Goal: Check status: Check status

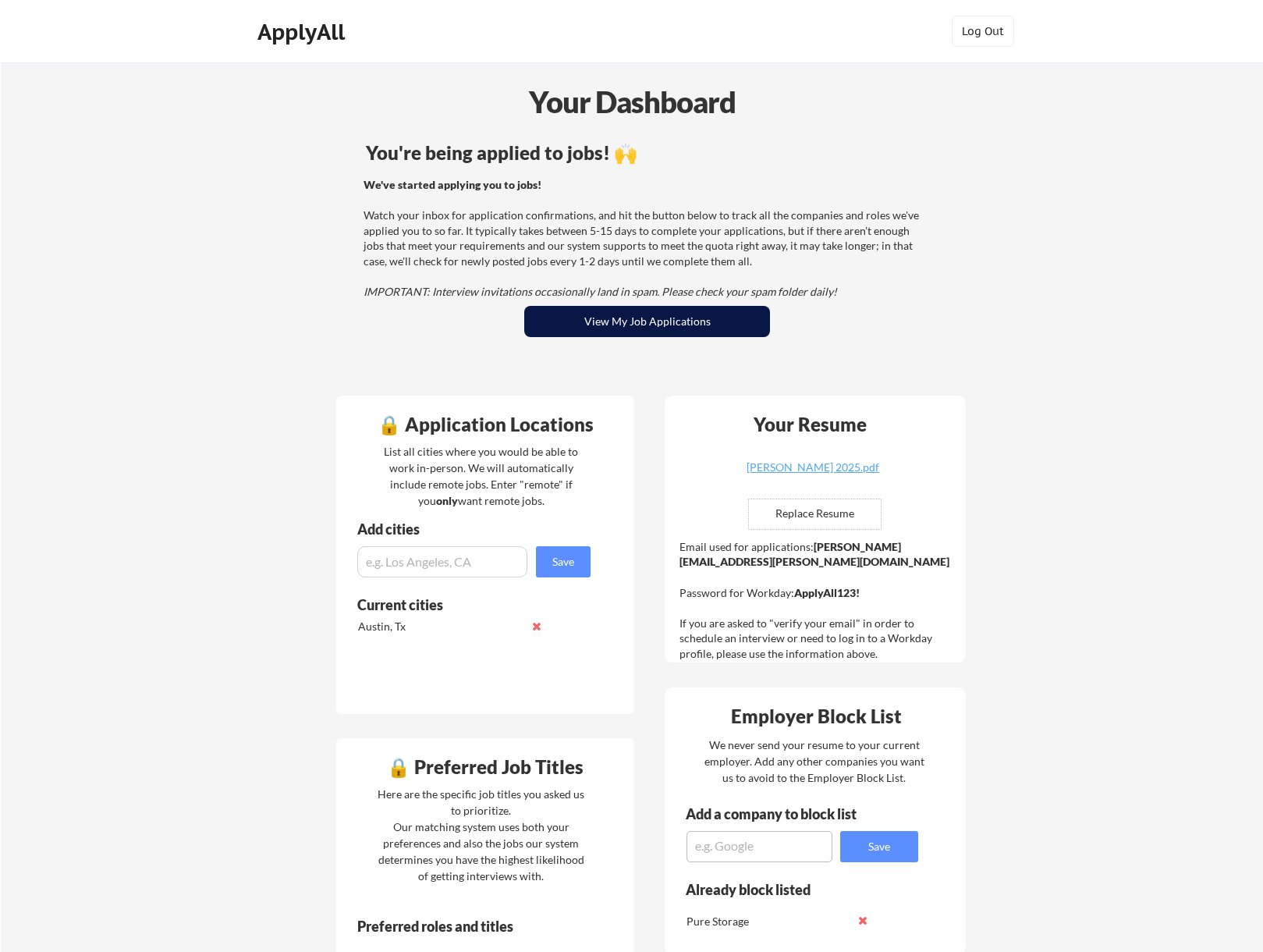
click at [598, 309] on button "View My Job Applications" at bounding box center [647, 321] width 246 height 31
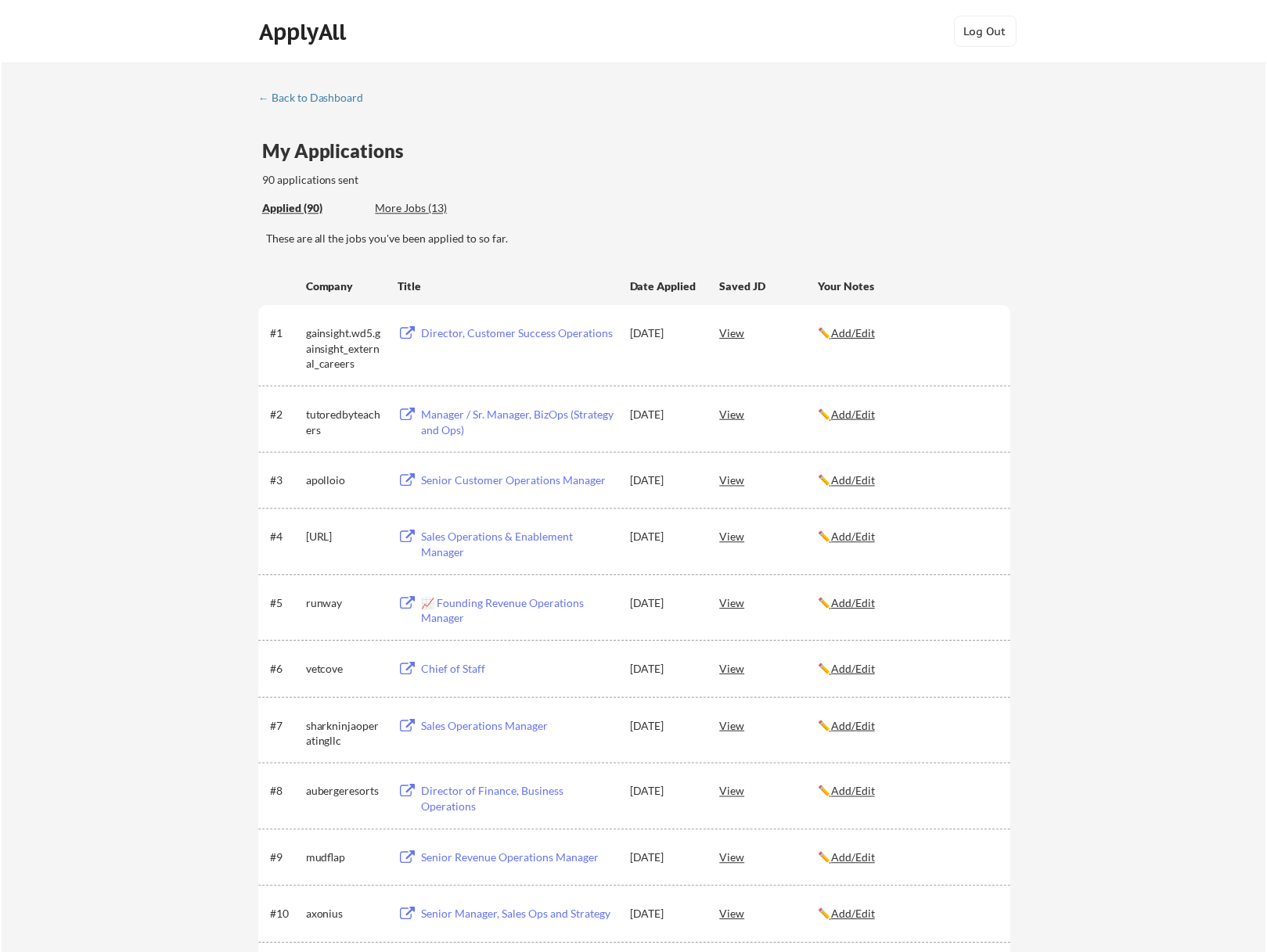
scroll to position [3239, 0]
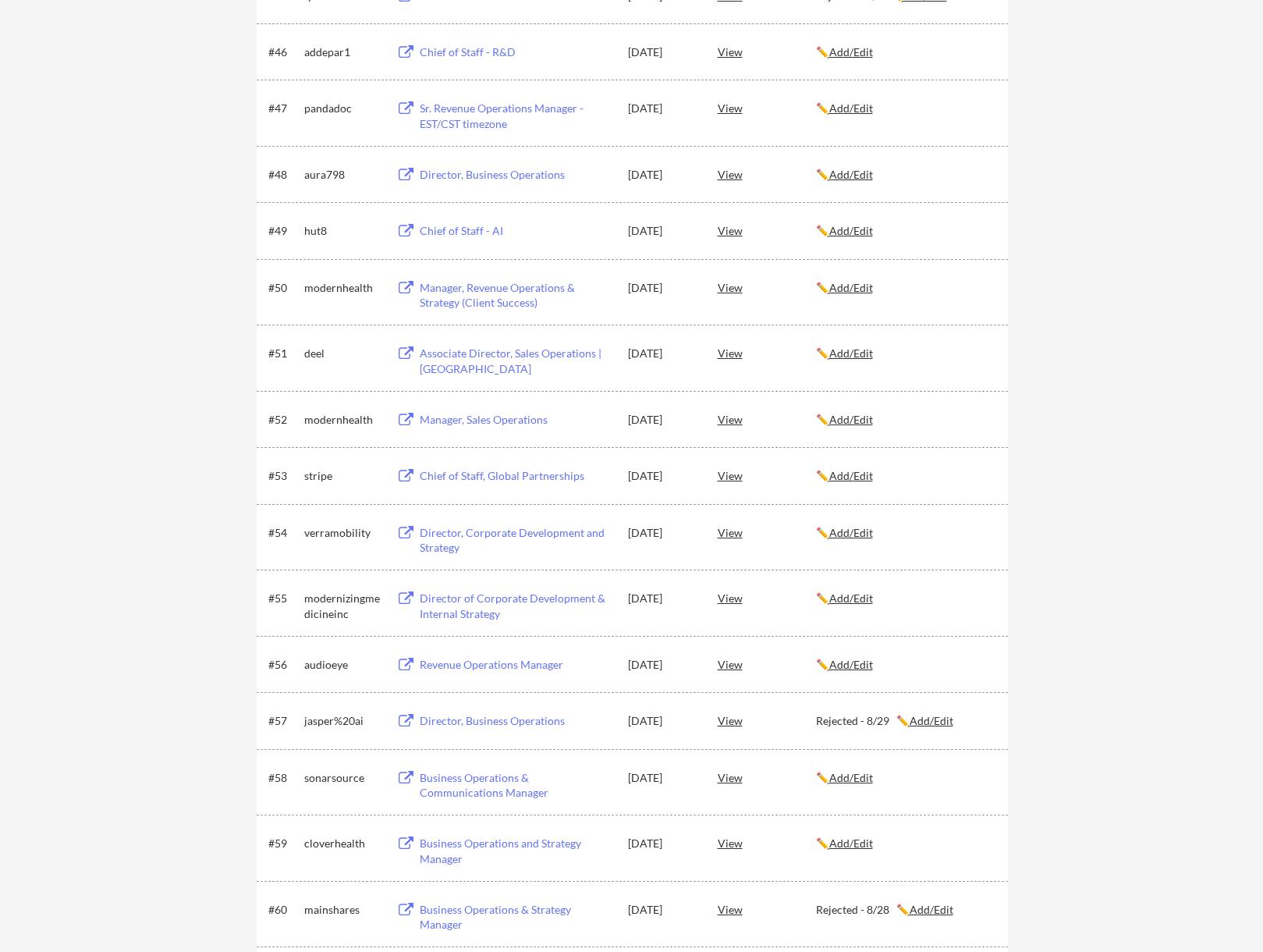
click at [861, 476] on u "Add/Edit" at bounding box center [850, 476] width 44 height 14
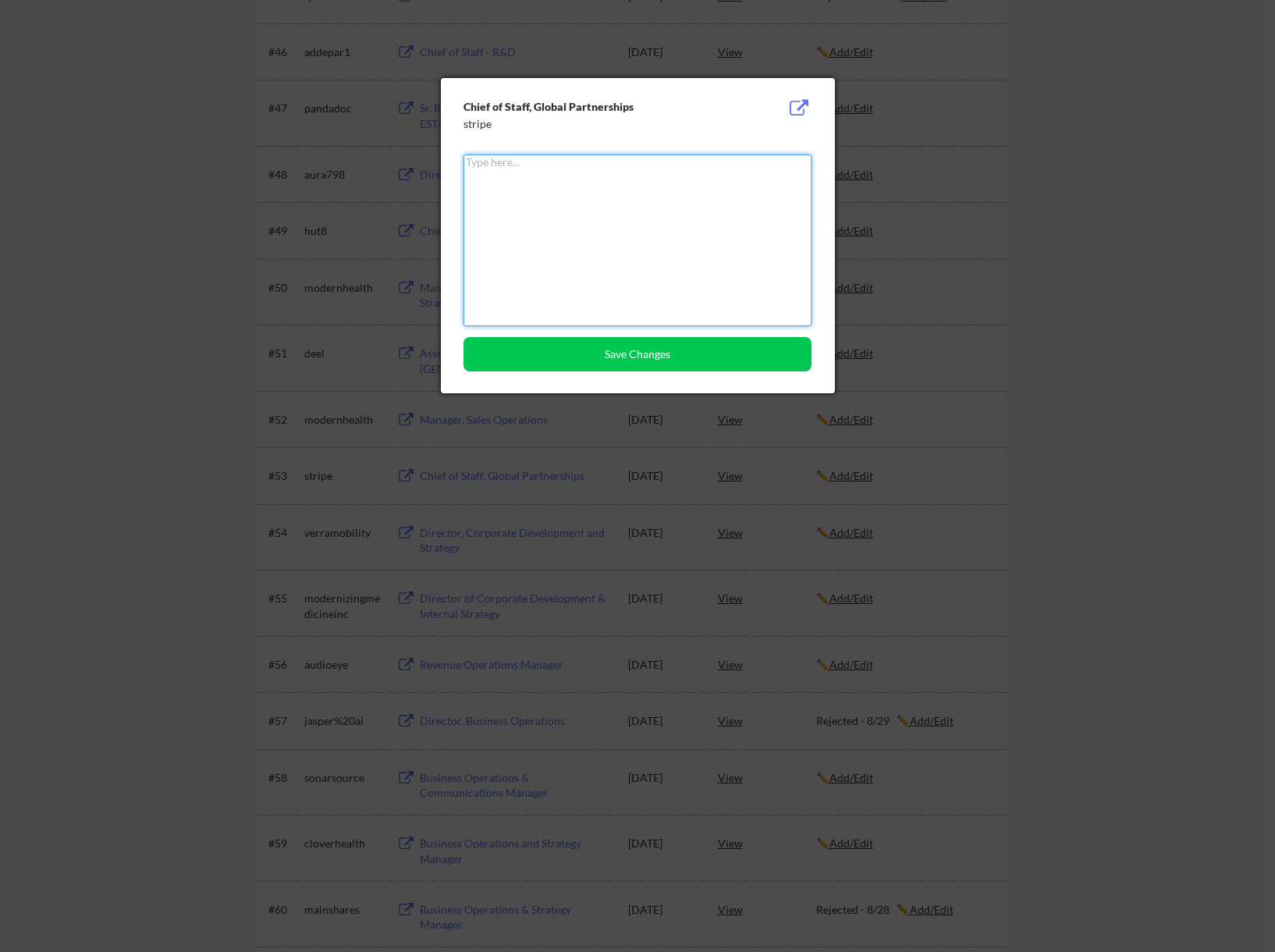
click at [642, 224] on textarea at bounding box center [638, 240] width 348 height 171
type textarea "Rejected - 9/11"
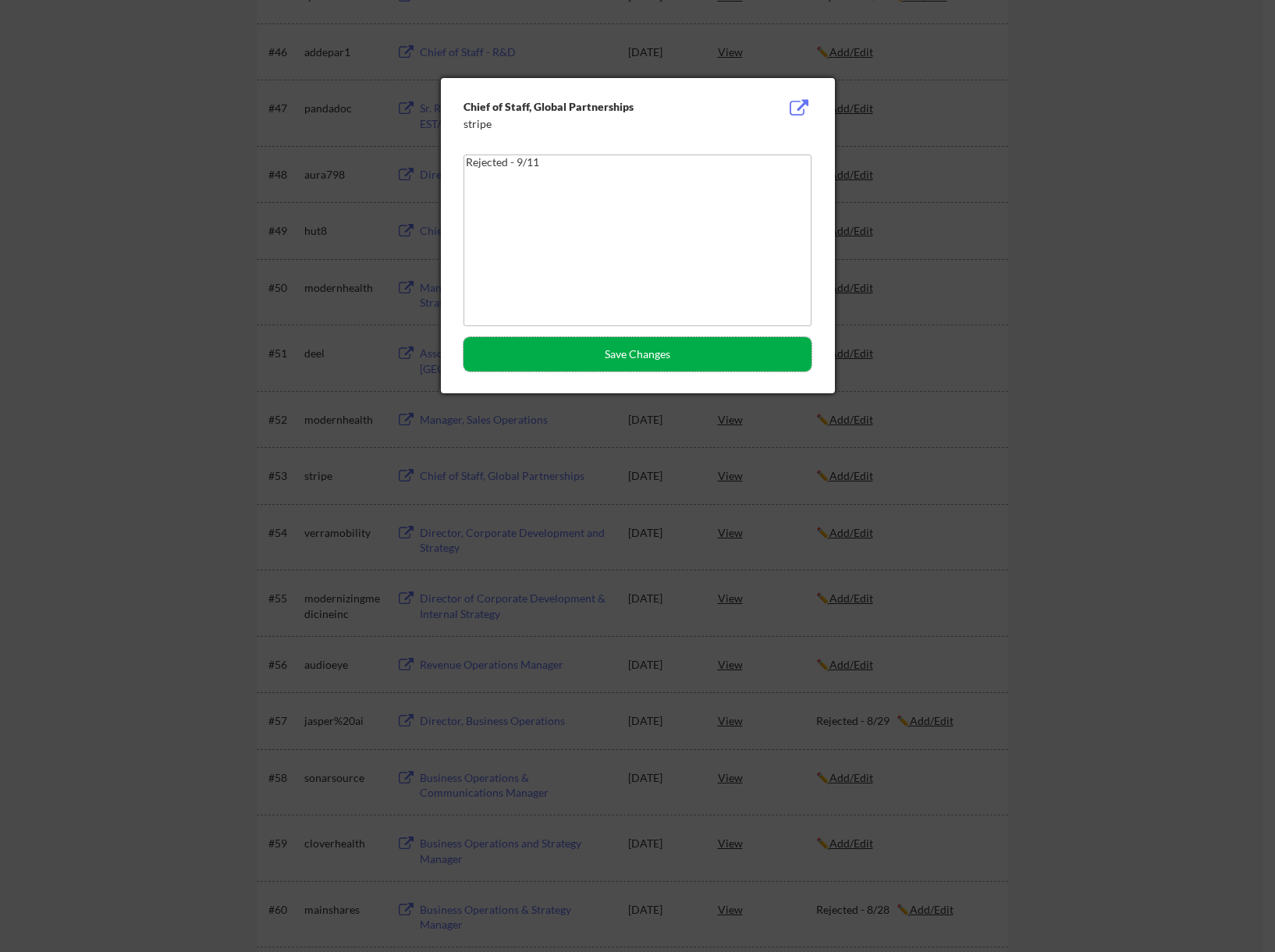
click at [646, 351] on button "Save Changes" at bounding box center [638, 353] width 348 height 34
